Goal: Task Accomplishment & Management: Use online tool/utility

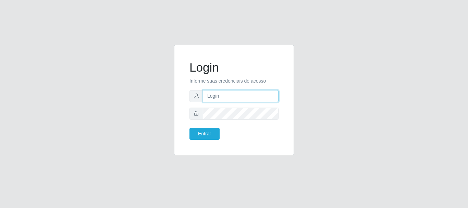
click at [232, 96] on input "text" at bounding box center [241, 96] width 76 height 12
type input "[EMAIL_ADDRESS][DOMAIN_NAME]"
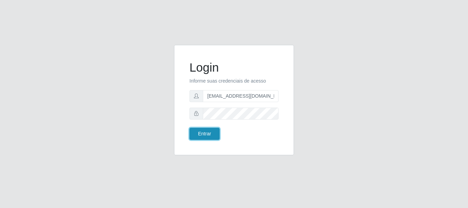
click at [210, 133] on button "Entrar" at bounding box center [204, 134] width 30 height 12
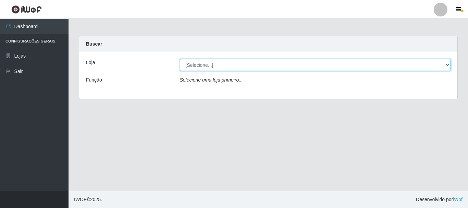
click at [180, 59] on select "[Selecione...] Super Show - [PERSON_NAME]" at bounding box center [315, 65] width 271 height 12
select select "120"
click option "Super Show - [PERSON_NAME]" at bounding box center [0, 0] width 0 height 0
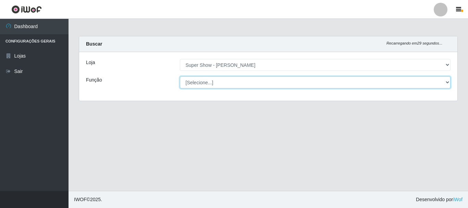
click at [180, 76] on select "[Selecione...] ASG Auxiliar de Estacionamento Balconista Embalador Embalador + …" at bounding box center [315, 82] width 271 height 12
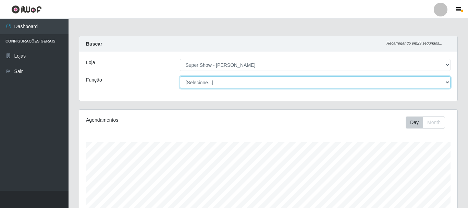
scroll to position [142, 378]
click option "ASG" at bounding box center [0, 0] width 0 height 0
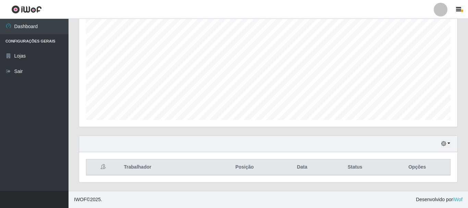
scroll to position [0, 0]
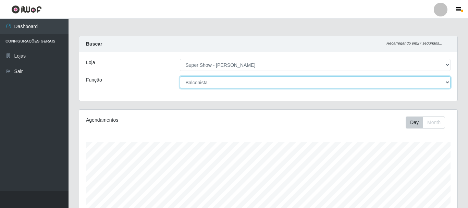
click at [180, 76] on select "[Selecione...] ASG Auxiliar de Estacionamento Balconista Embalador Embalador + …" at bounding box center [315, 82] width 271 height 12
select select "16"
click option "ASG" at bounding box center [0, 0] width 0 height 0
click at [180, 76] on select "[Selecione...] ASG Auxiliar de Estacionamento Balconista Embalador Embalador + …" at bounding box center [315, 82] width 271 height 12
click at [305, 84] on select "[Selecione...] ASG Auxiliar de Estacionamento Balconista Embalador Embalador + …" at bounding box center [315, 82] width 271 height 12
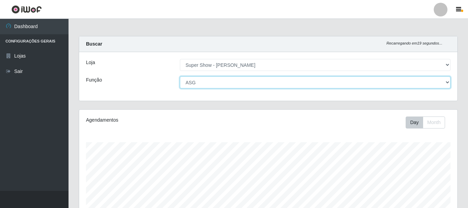
scroll to position [156, 0]
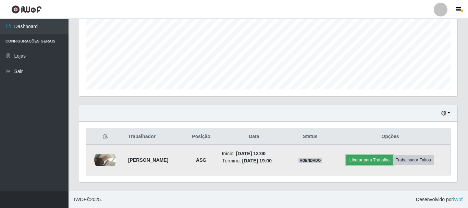
click at [386, 156] on button "Liberar para Trabalho" at bounding box center [369, 160] width 46 height 10
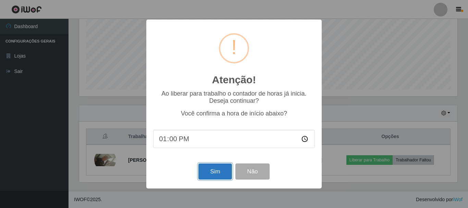
click at [213, 174] on button "Sim" at bounding box center [214, 171] width 33 height 16
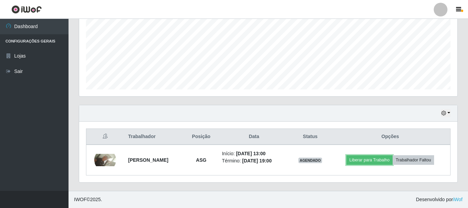
scroll to position [125, 0]
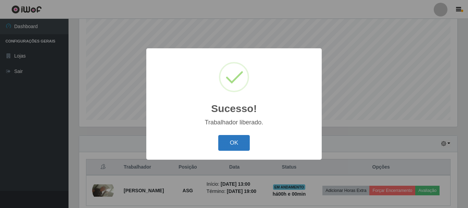
click at [234, 140] on button "OK" at bounding box center [234, 143] width 32 height 16
